Goal: Task Accomplishment & Management: Complete application form

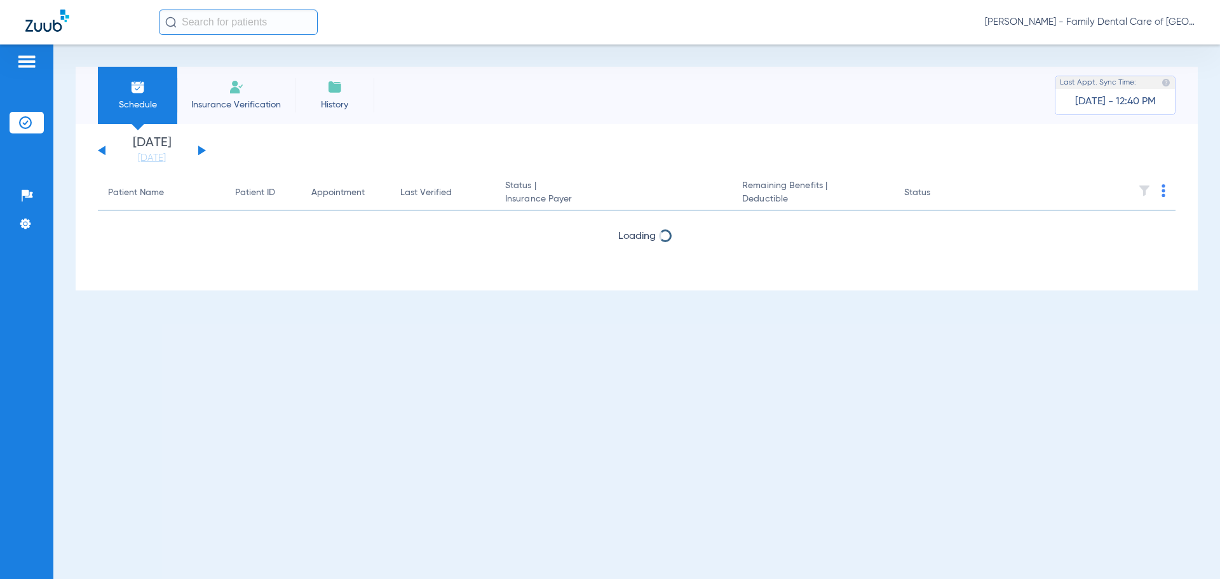
click at [220, 76] on li "Insurance Verification" at bounding box center [236, 95] width 118 height 57
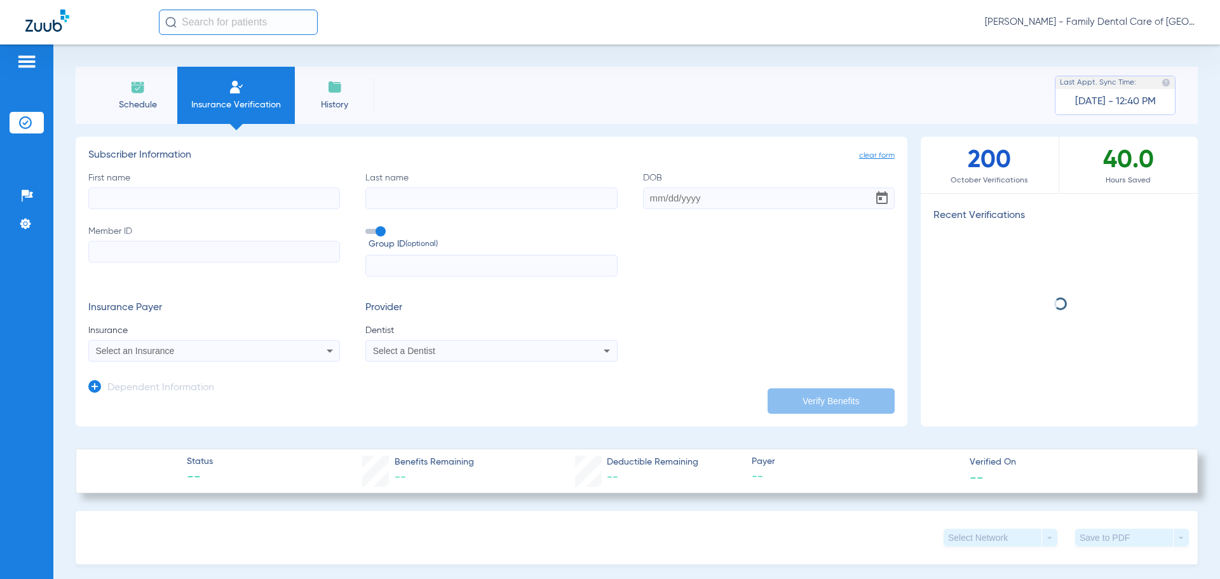
click at [182, 192] on input "First name" at bounding box center [214, 199] width 252 height 22
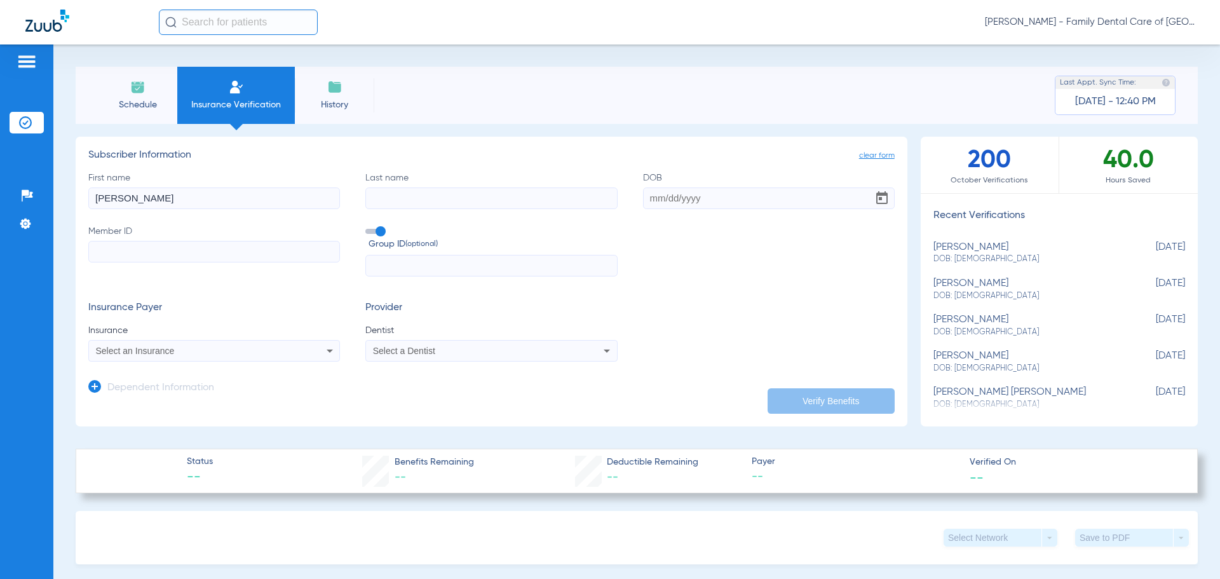
type input "derrick"
type input "pellot"
type input "02/16/1975"
type input "012773109"
click at [218, 356] on div "Select an Insurance" at bounding box center [214, 350] width 250 height 15
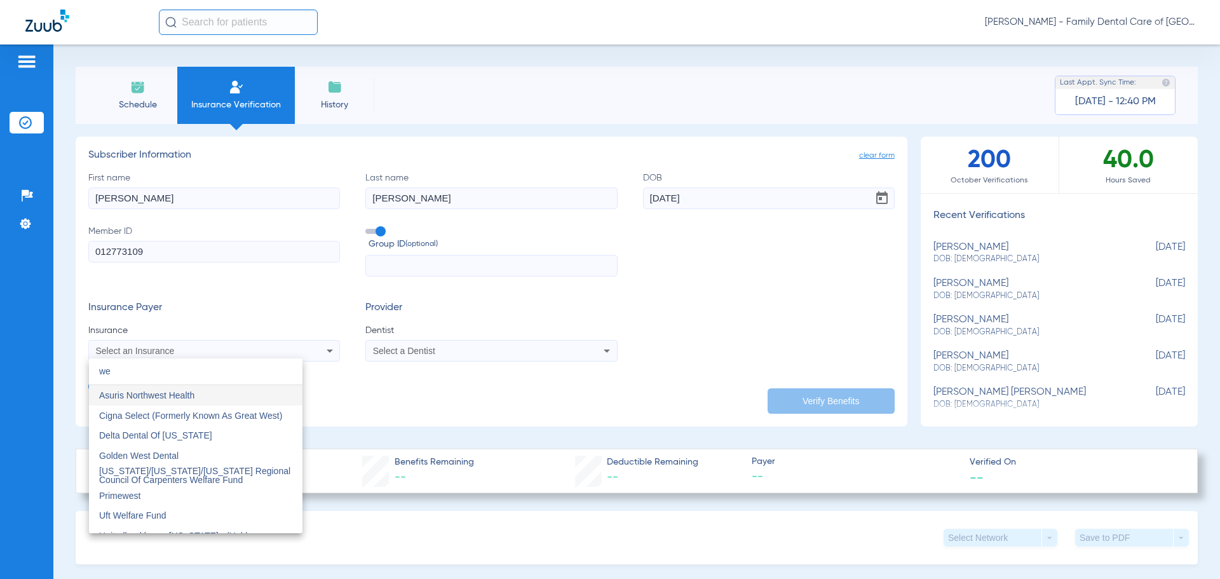
type input "w"
type input "W"
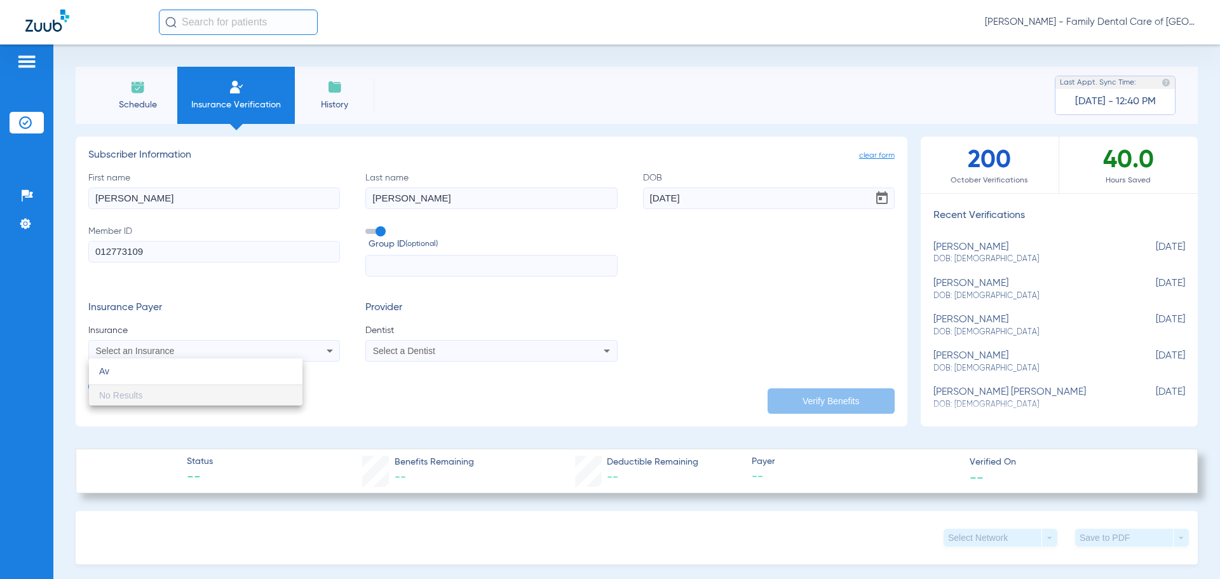
type input "A"
type input "T"
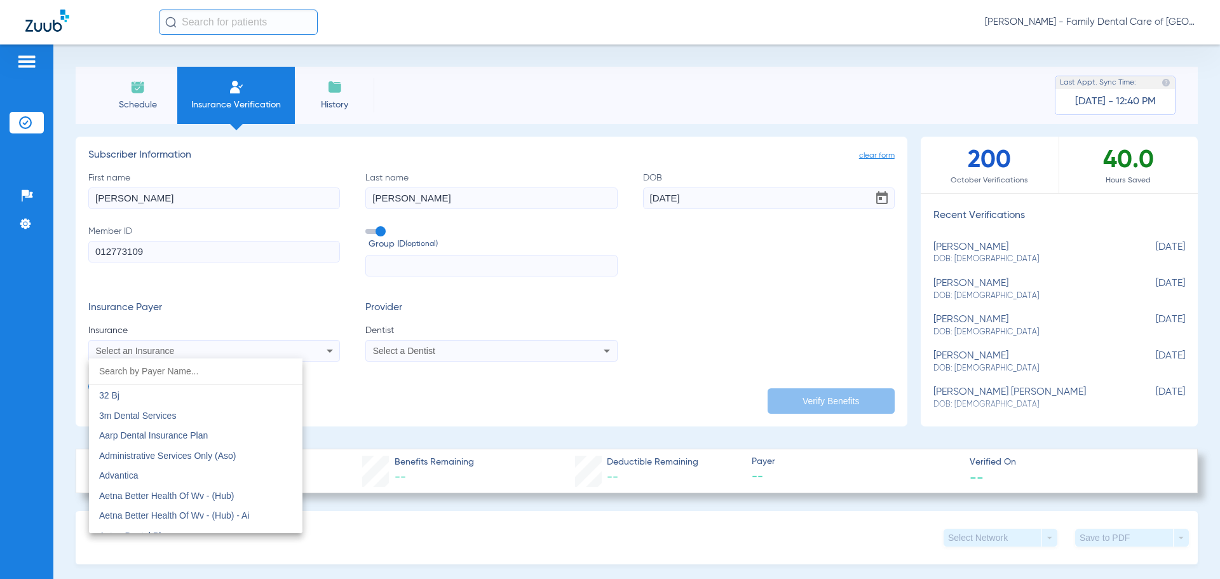
type input "W"
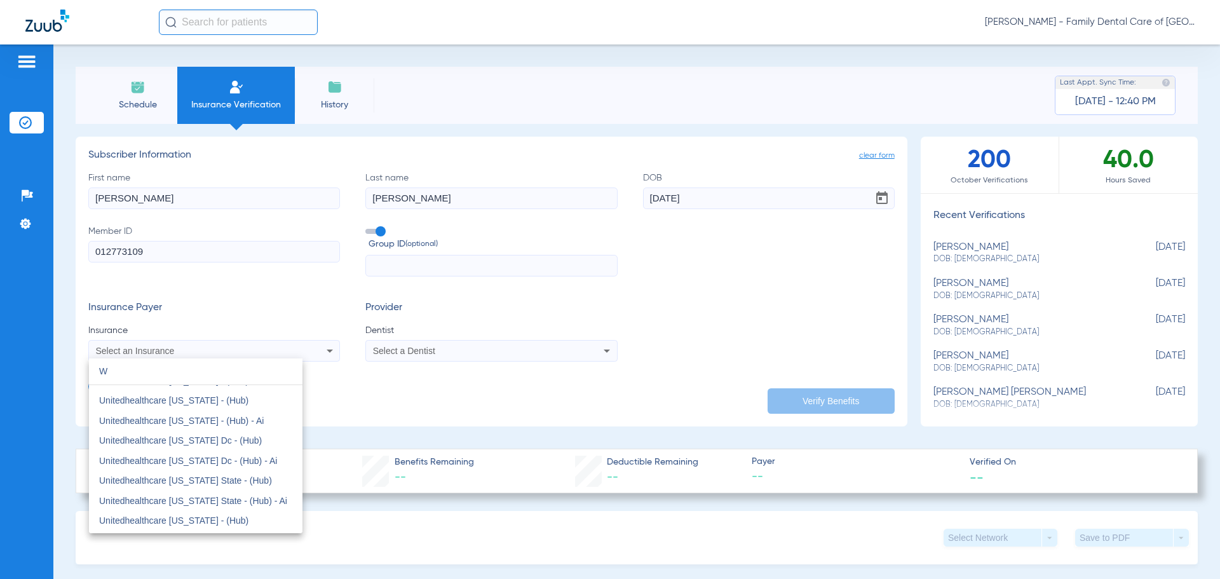
scroll to position [1434, 0]
click at [151, 377] on input "W" at bounding box center [196, 371] width 214 height 26
click at [282, 304] on div at bounding box center [610, 289] width 1220 height 579
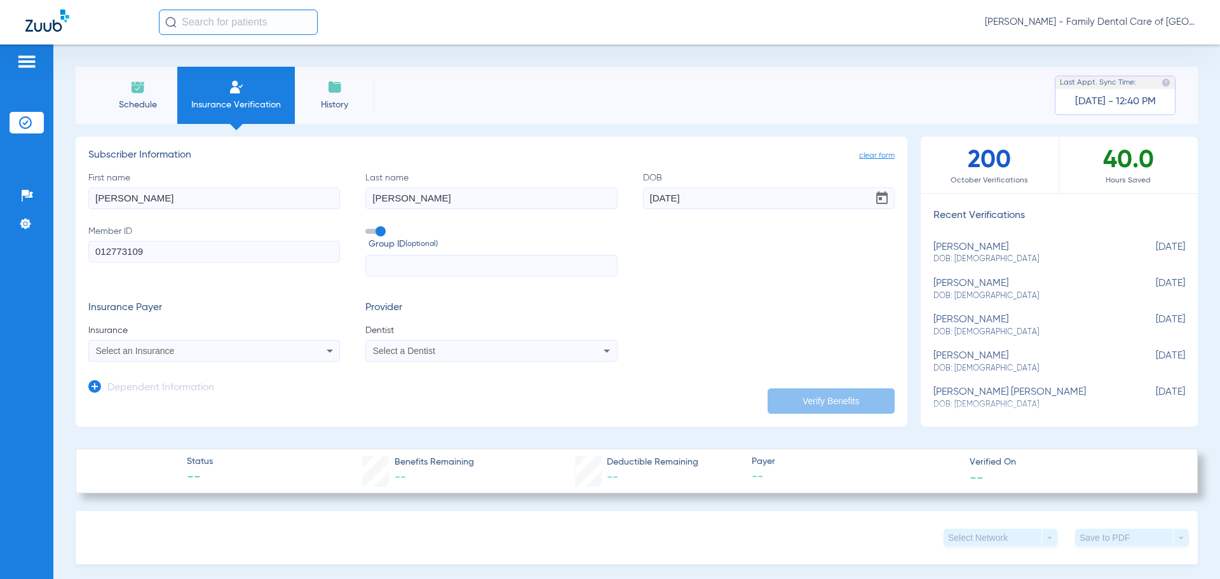
click at [460, 347] on div "Select a Dentist" at bounding box center [468, 350] width 190 height 9
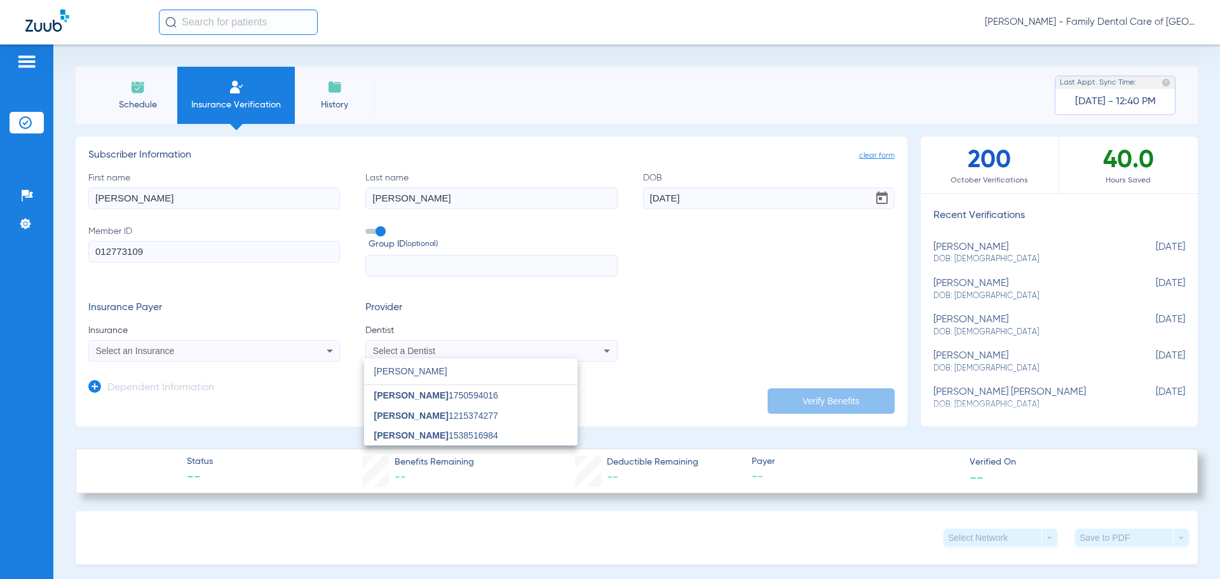
type input "alex"
click at [488, 440] on mat-option "Alexander Wright 1538516984" at bounding box center [471, 435] width 214 height 20
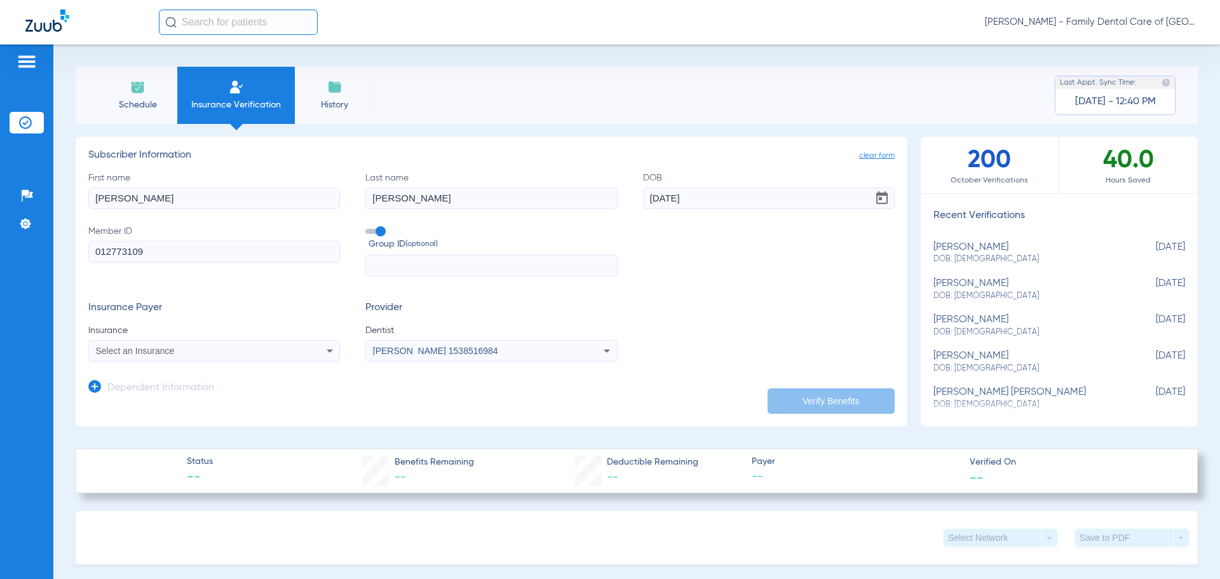
click at [782, 386] on app-dependent-form "Dependent Information" at bounding box center [491, 383] width 807 height 43
click at [226, 355] on div "Select an Insurance" at bounding box center [191, 350] width 190 height 9
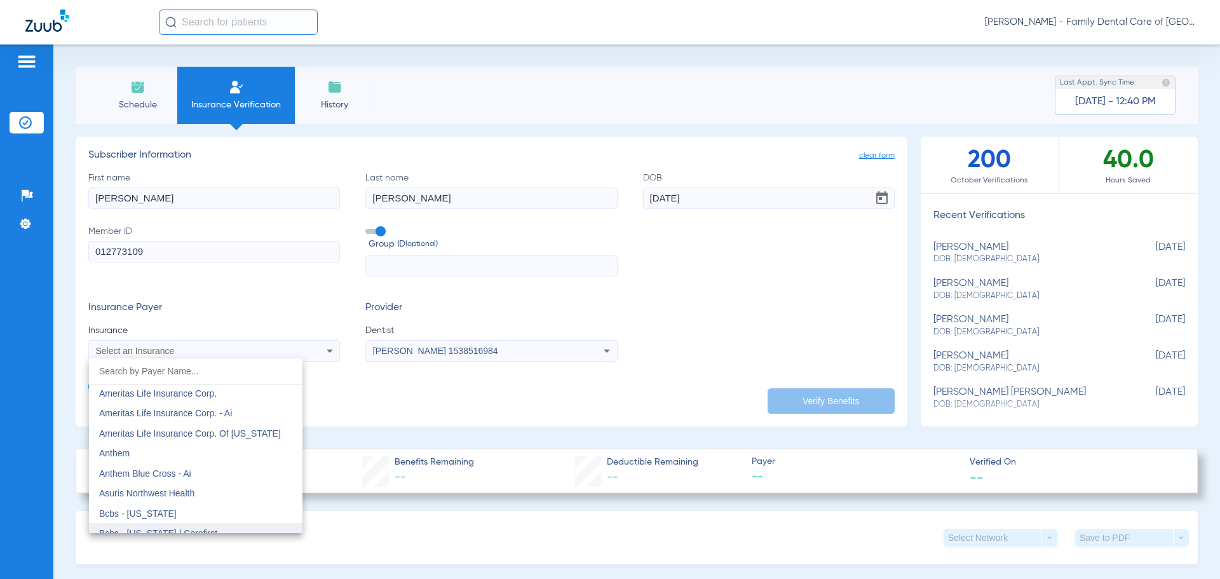
scroll to position [445, 0]
click at [247, 296] on div at bounding box center [610, 289] width 1220 height 579
